Goal: Information Seeking & Learning: Learn about a topic

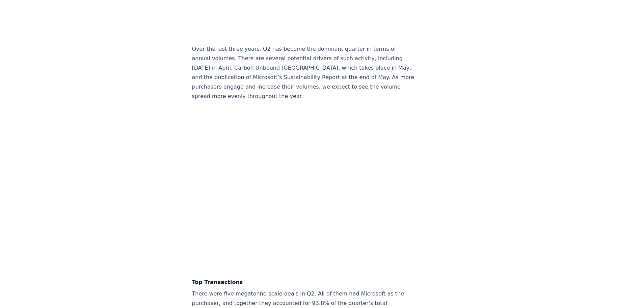
scroll to position [1283, 0]
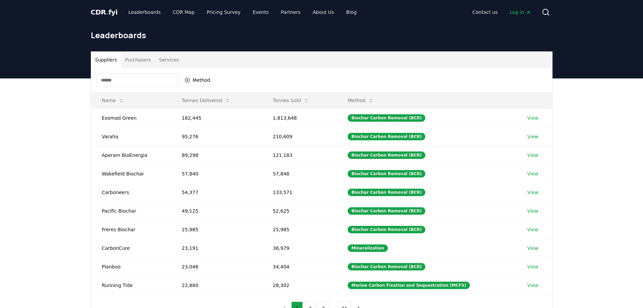
click at [96, 13] on span "CDR . fyi" at bounding box center [104, 12] width 27 height 8
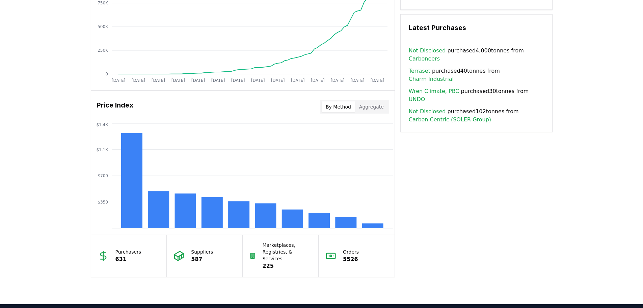
scroll to position [473, 0]
